Goal: Task Accomplishment & Management: Complete application form

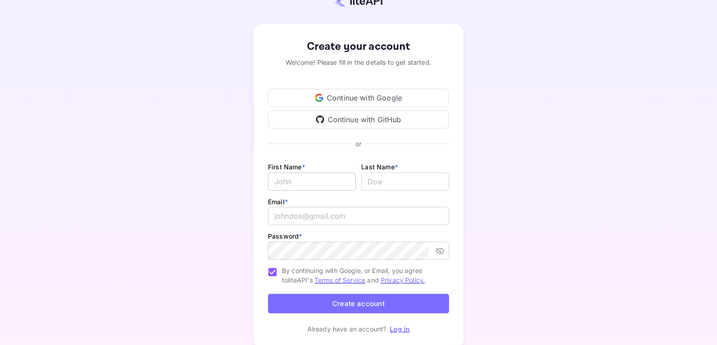
scroll to position [34, 0]
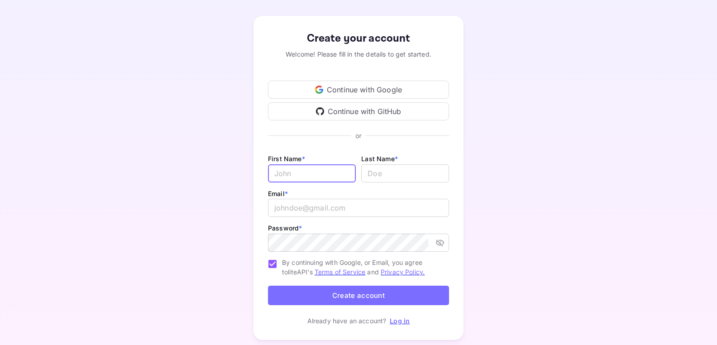
click at [327, 171] on input "Email *" at bounding box center [312, 173] width 88 height 18
type input "Marina"
type input "Atesle"
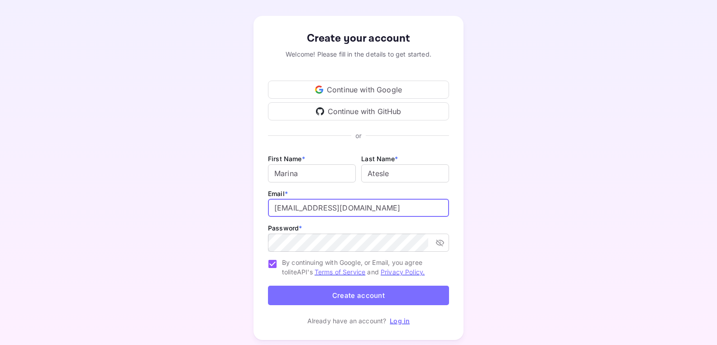
drag, startPoint x: 300, startPoint y: 206, endPoint x: 266, endPoint y: 205, distance: 34.0
click at [267, 205] on div "Create your account Welcome! Please fill in the details to get started. Continu…" at bounding box center [358, 178] width 210 height 324
type input "[EMAIL_ADDRESS][DOMAIN_NAME]"
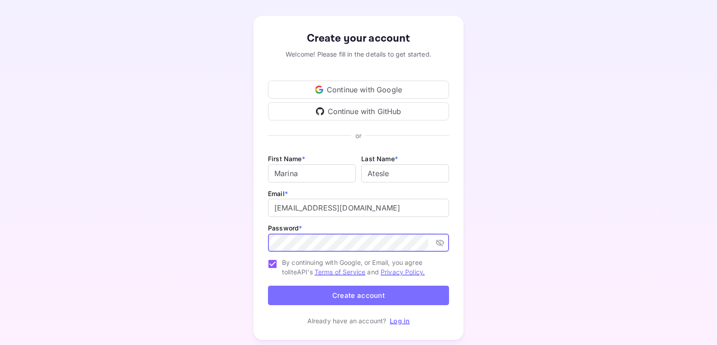
click at [343, 295] on button "Create account" at bounding box center [358, 295] width 181 height 19
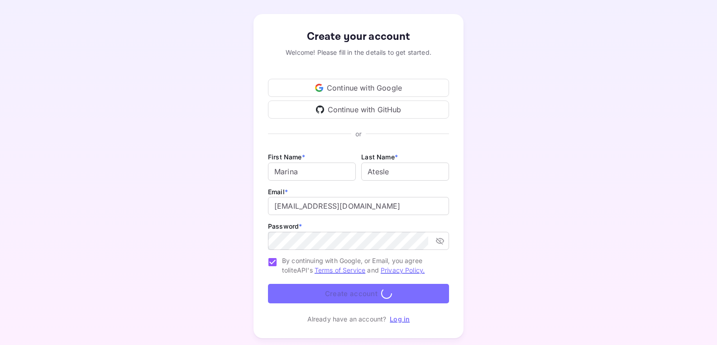
scroll to position [0, 0]
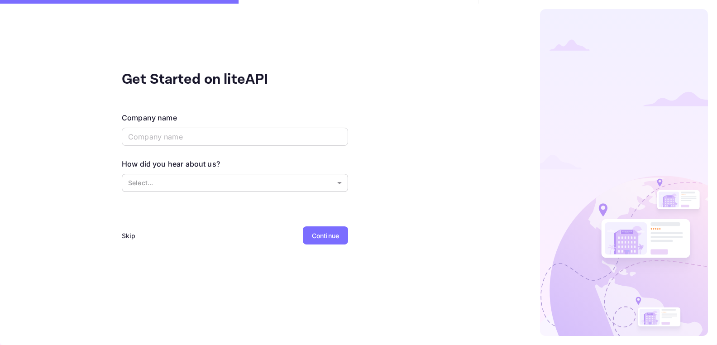
click at [335, 181] on body "Get Started on liteAPI Company name ​ How did you hear about us? Select... ​ Sk…" at bounding box center [358, 172] width 717 height 345
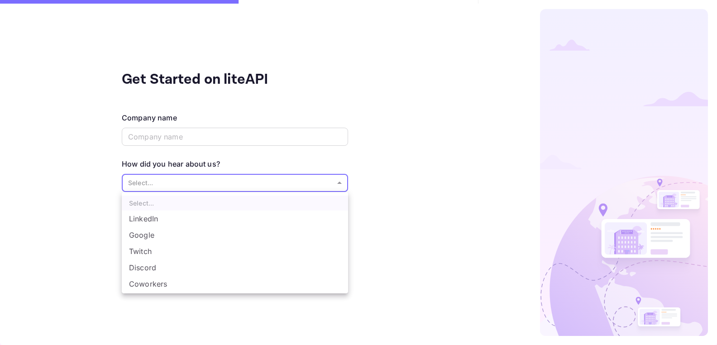
scroll to position [15, 0]
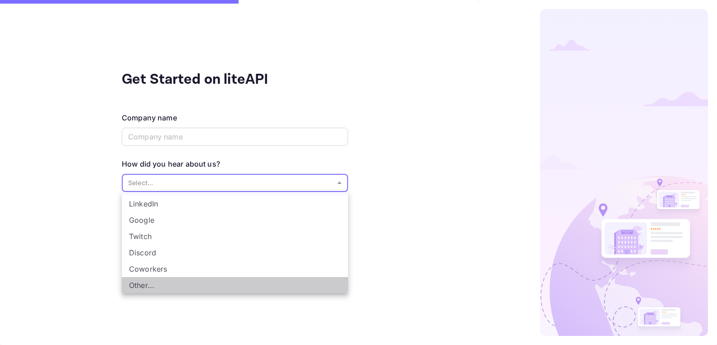
click at [165, 285] on li "Other..." at bounding box center [235, 285] width 226 height 16
type input "Other..."
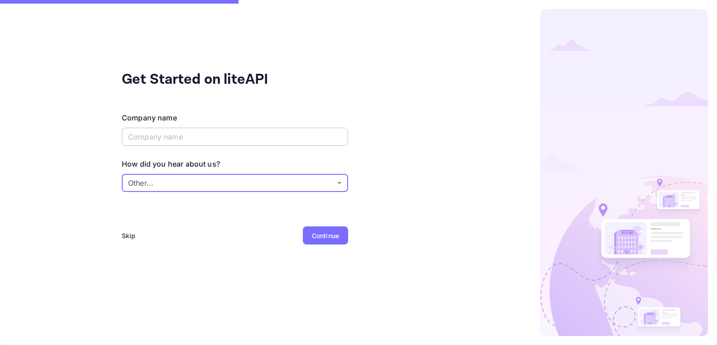
click at [234, 135] on input "text" at bounding box center [235, 137] width 226 height 18
